Goal: Task Accomplishment & Management: Manage account settings

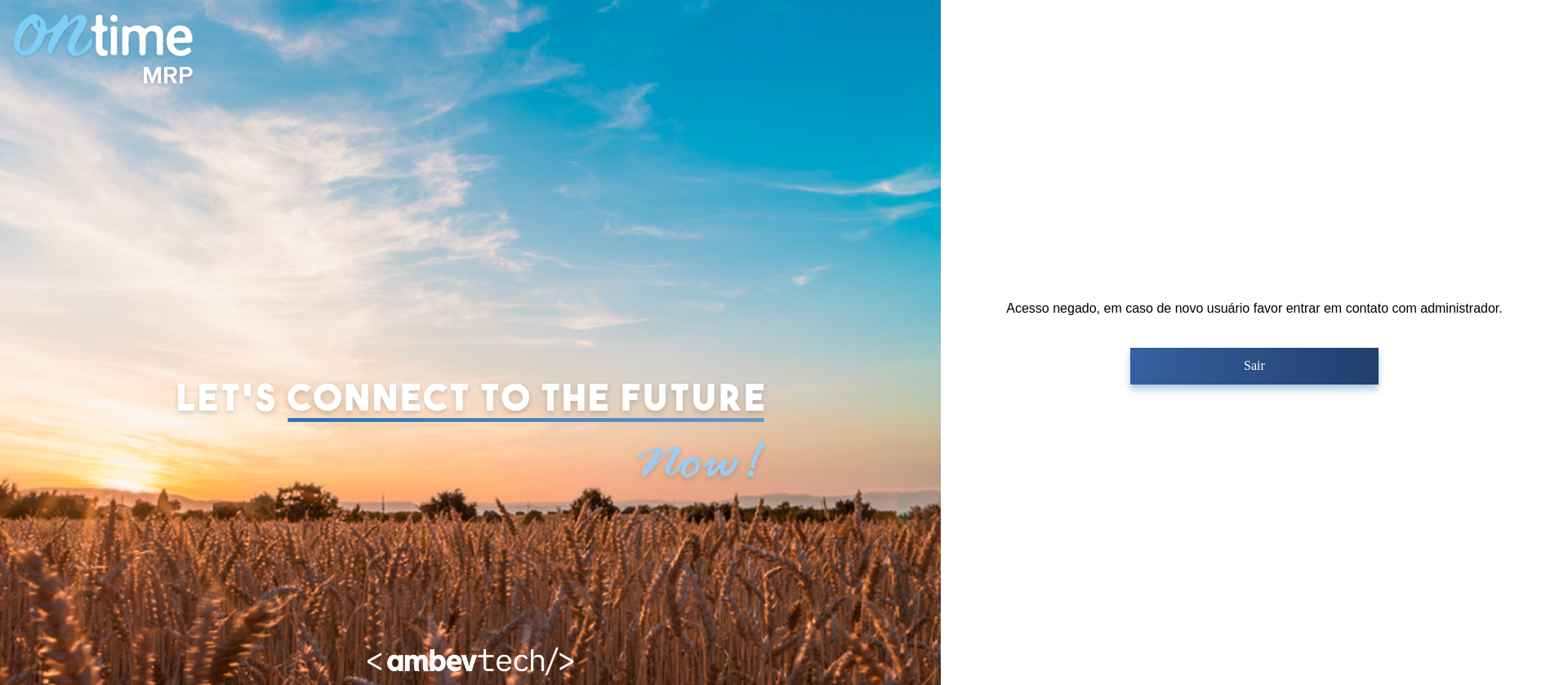
click at [1240, 358] on p "Sair" at bounding box center [1254, 365] width 238 height 15
